Goal: Task Accomplishment & Management: Complete application form

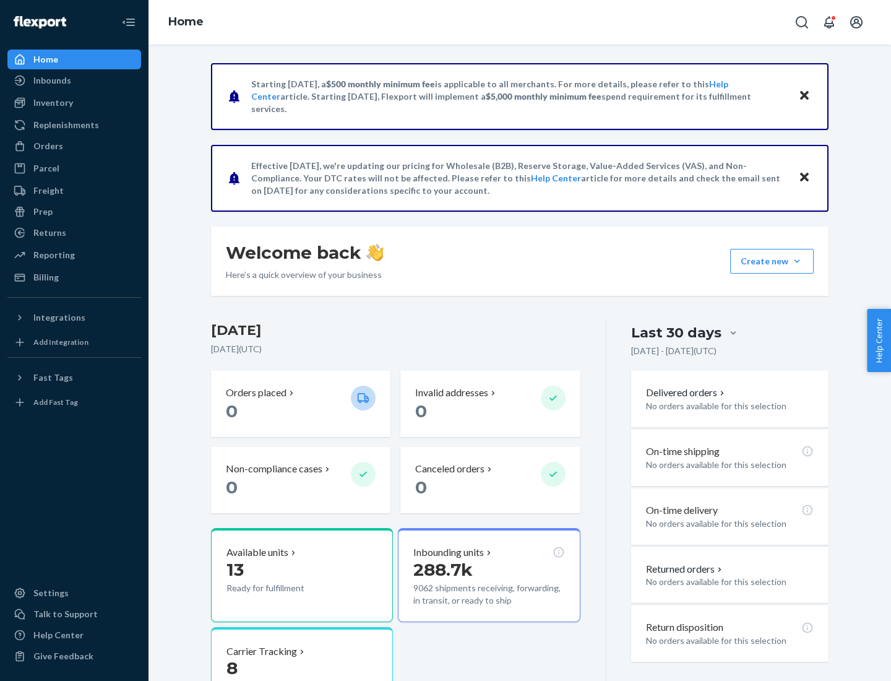
click at [64, 125] on div "Replenishments" at bounding box center [66, 125] width 66 height 12
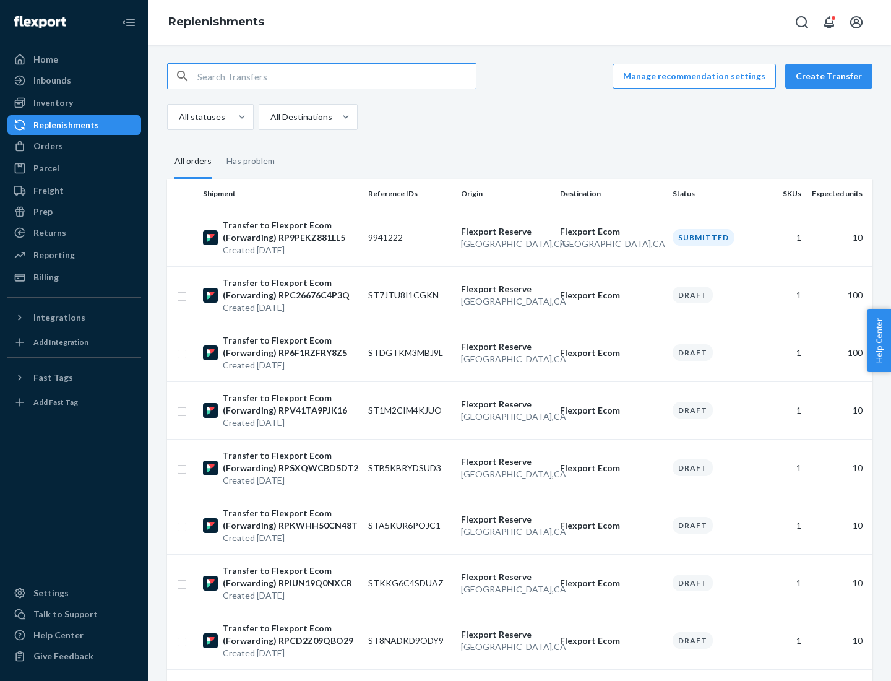
click at [832, 76] on button "Create Transfer" at bounding box center [828, 76] width 87 height 25
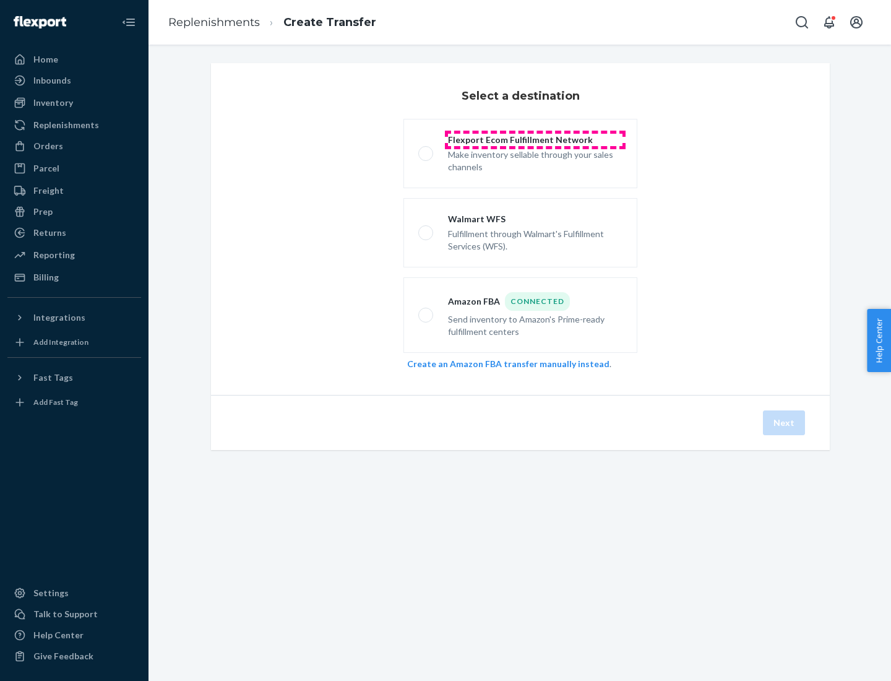
click at [535, 140] on div "Flexport Ecom Fulfillment Network" at bounding box center [535, 140] width 174 height 12
click at [426, 150] on input "Flexport Ecom Fulfillment Network Make inventory sellable through your sales ch…" at bounding box center [422, 154] width 8 height 8
radio input "true"
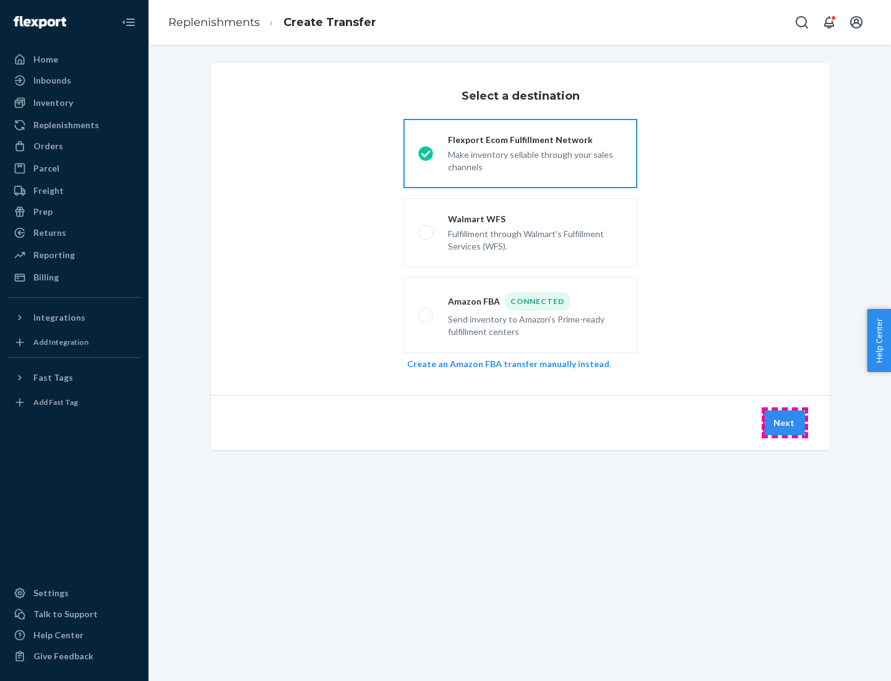
click at [785, 423] on button "Next" at bounding box center [784, 422] width 42 height 25
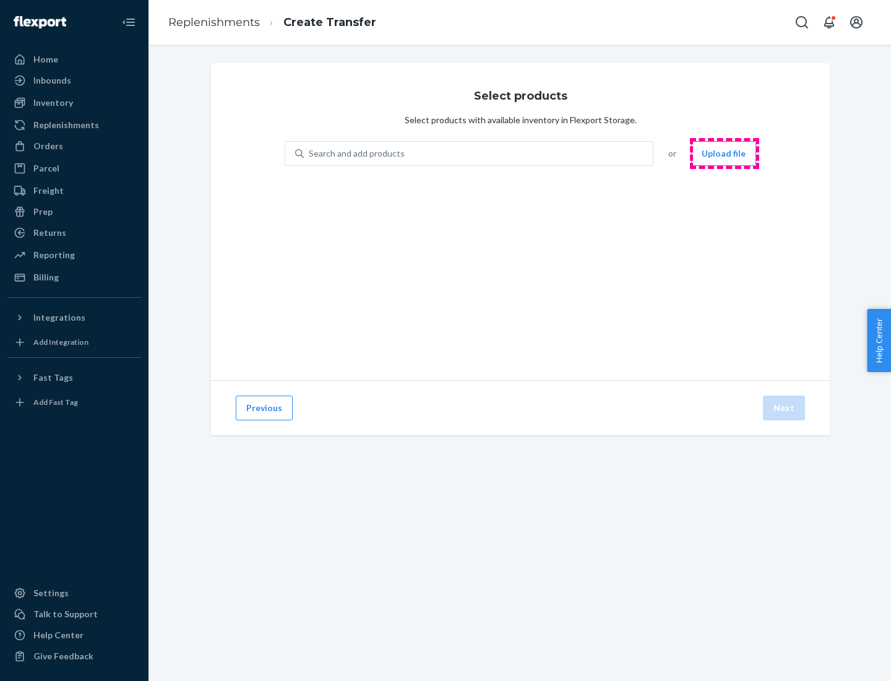
click at [725, 153] on button "Upload file" at bounding box center [723, 153] width 65 height 25
